Goal: Navigation & Orientation: Find specific page/section

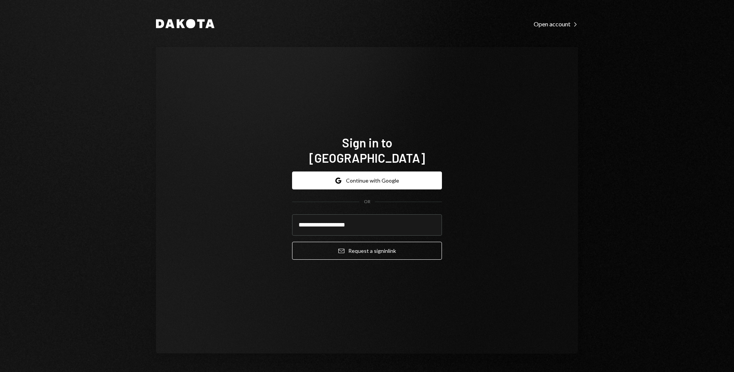
type input "**********"
click at [292, 242] on button "Email Request a sign in link" at bounding box center [367, 251] width 150 height 18
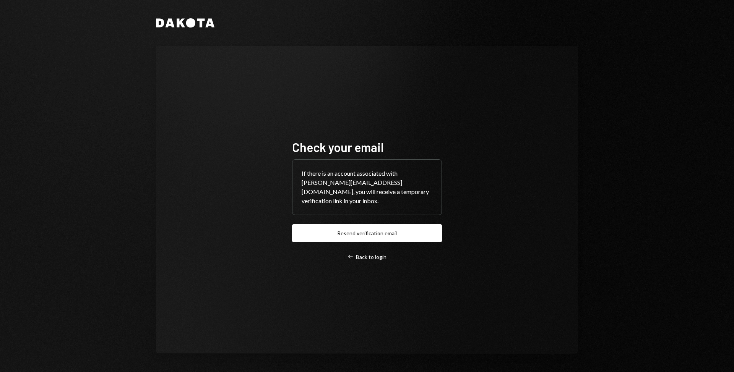
click at [513, 176] on div "Check your email If there is an account associated with frasher@gvrnadmin.io, y…" at bounding box center [367, 200] width 422 height 308
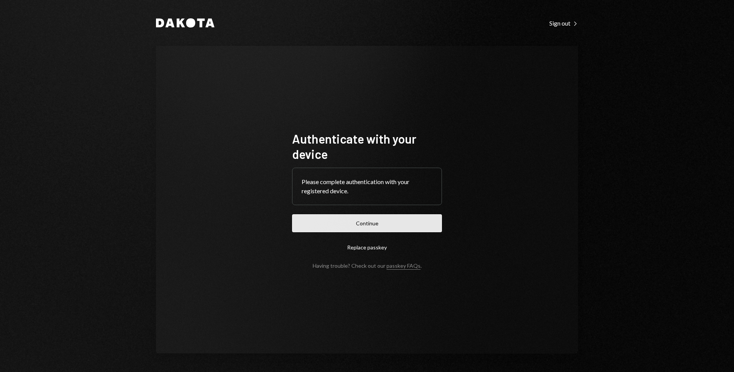
click at [314, 217] on button "Continue" at bounding box center [367, 224] width 150 height 18
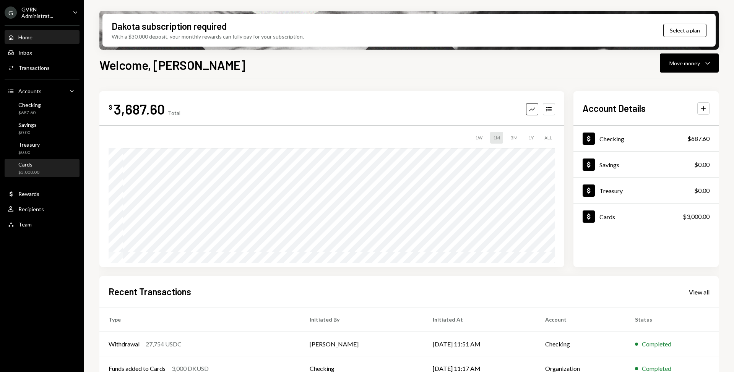
click at [36, 161] on div "Cards $3,000.00" at bounding box center [42, 169] width 69 height 18
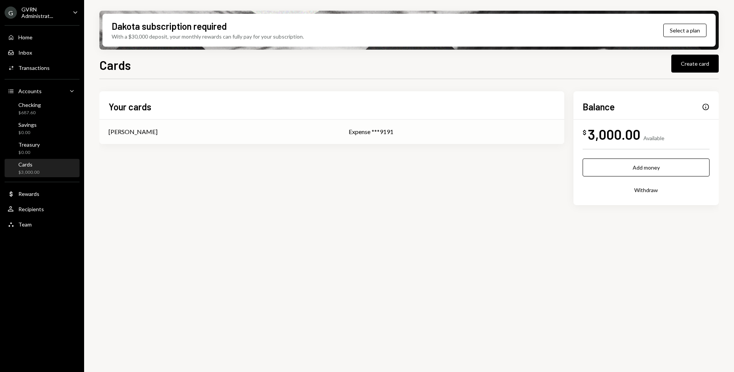
click at [240, 127] on div "[PERSON_NAME]" at bounding box center [220, 131] width 222 height 9
click at [44, 107] on div "Checking $687.60" at bounding box center [42, 109] width 69 height 15
